Goal: Find specific page/section: Find specific page/section

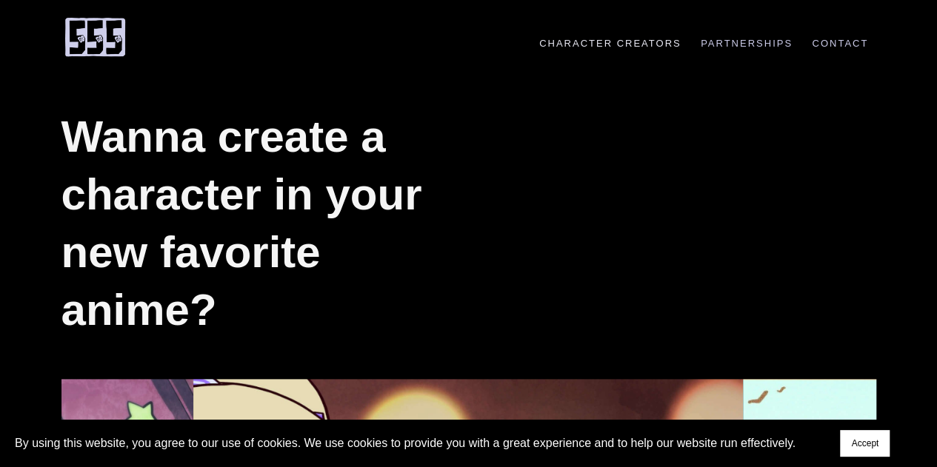
click at [661, 41] on link "Character Creators" at bounding box center [610, 43] width 157 height 11
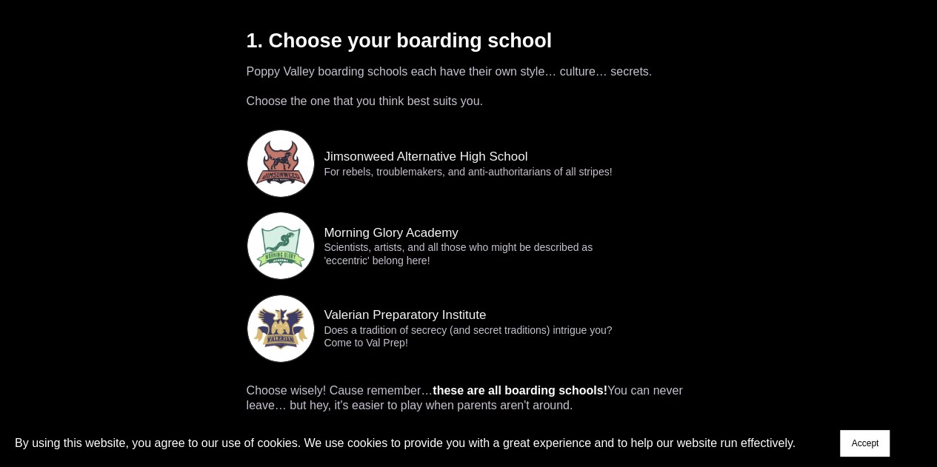
scroll to position [2370, 0]
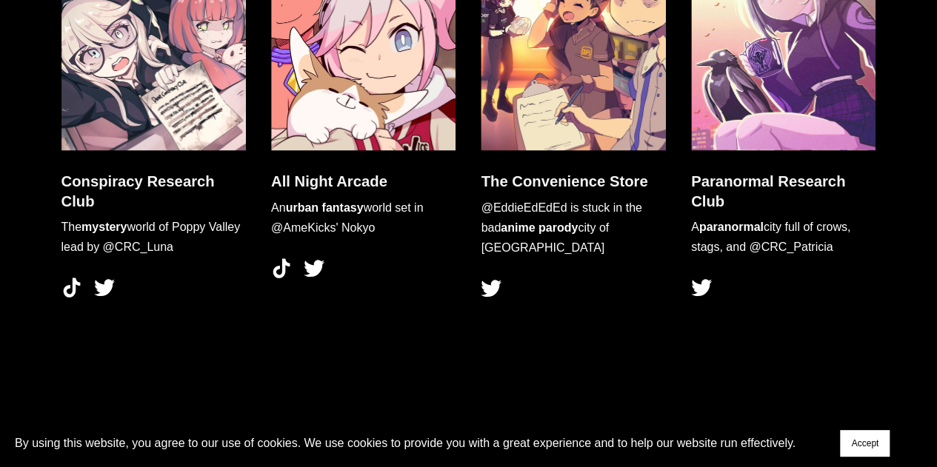
scroll to position [4482, 0]
